Goal: Task Accomplishment & Management: Manage account settings

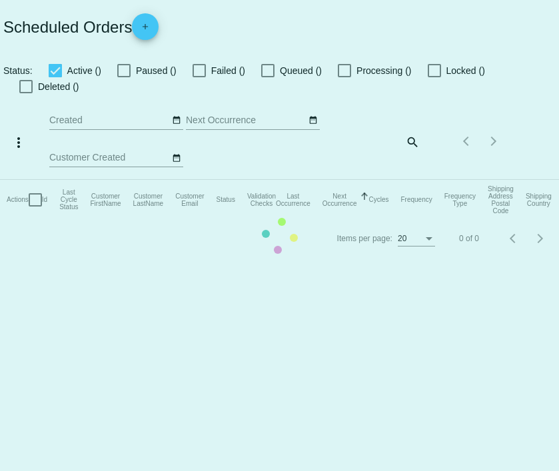
checkbox input "true"
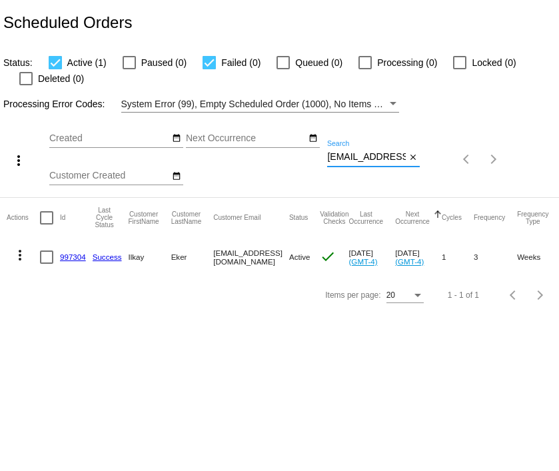
click at [358, 158] on input "uilkay@gmail.com" at bounding box center [366, 157] width 79 height 11
paste input "kathylynchesl"
type input "kathylynchesl@gmail.com"
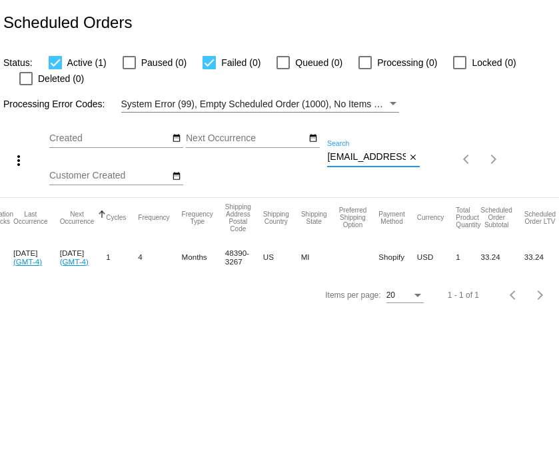
scroll to position [0, 393]
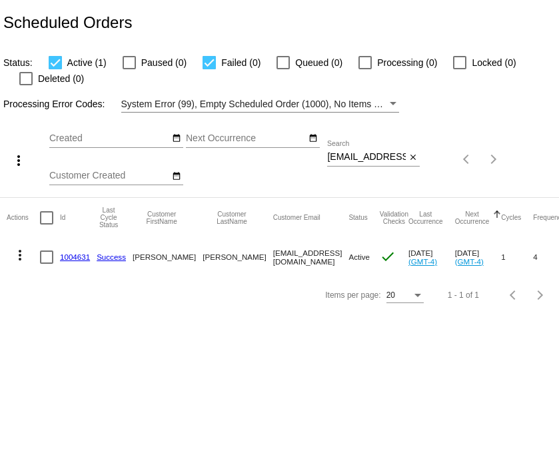
click at [374, 156] on input "kathylynchesl@gmail.com" at bounding box center [366, 157] width 79 height 11
paste input "ckzilkie"
type input "ckzilkie@gmail.com"
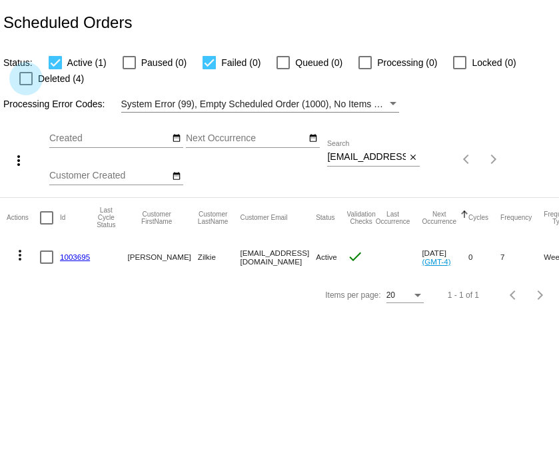
click at [31, 73] on div at bounding box center [25, 78] width 13 height 13
click at [26, 85] on input "Deleted (4)" at bounding box center [25, 85] width 1 height 1
checkbox input "true"
